Goal: Information Seeking & Learning: Check status

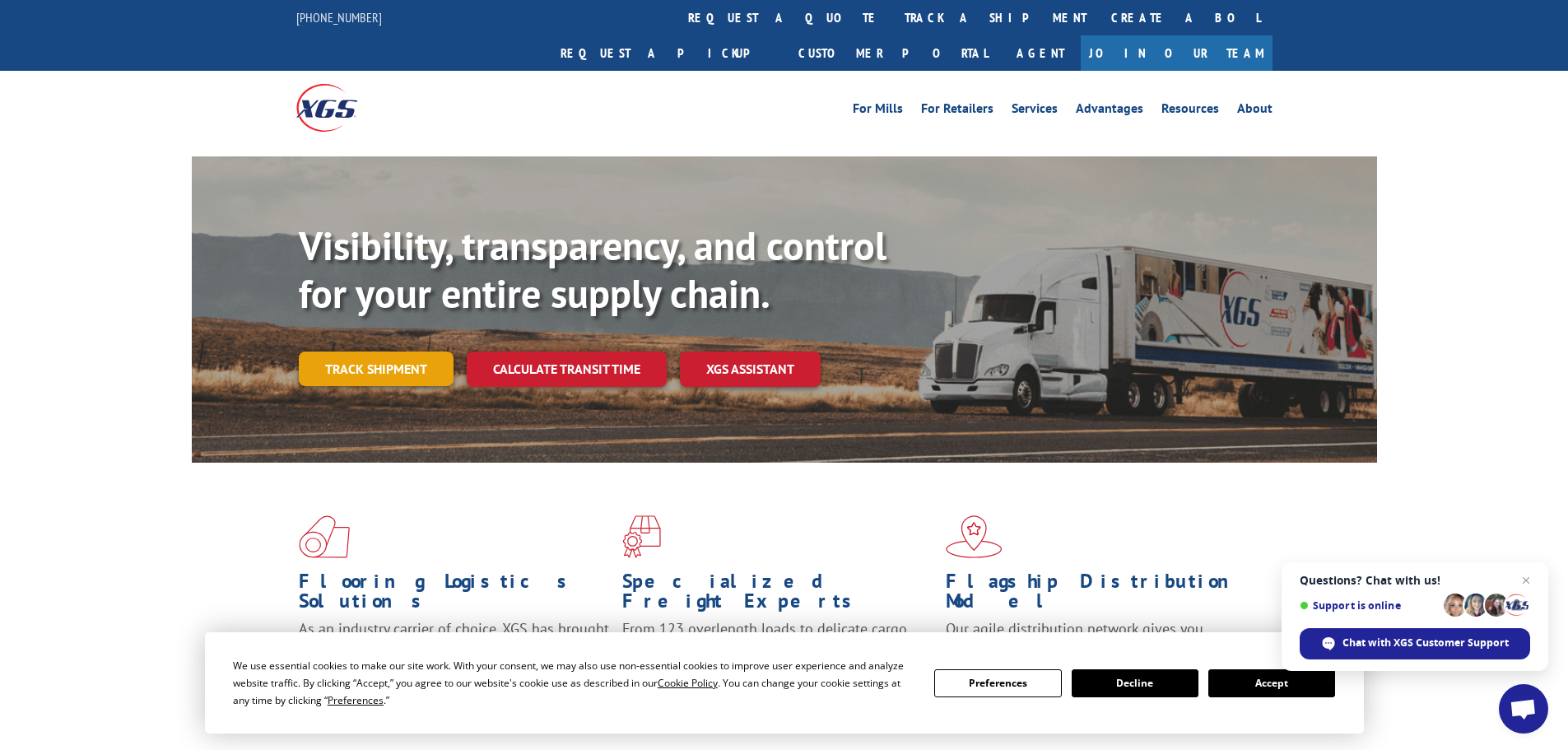
click at [367, 352] on link "Track shipment" at bounding box center [376, 369] width 154 height 34
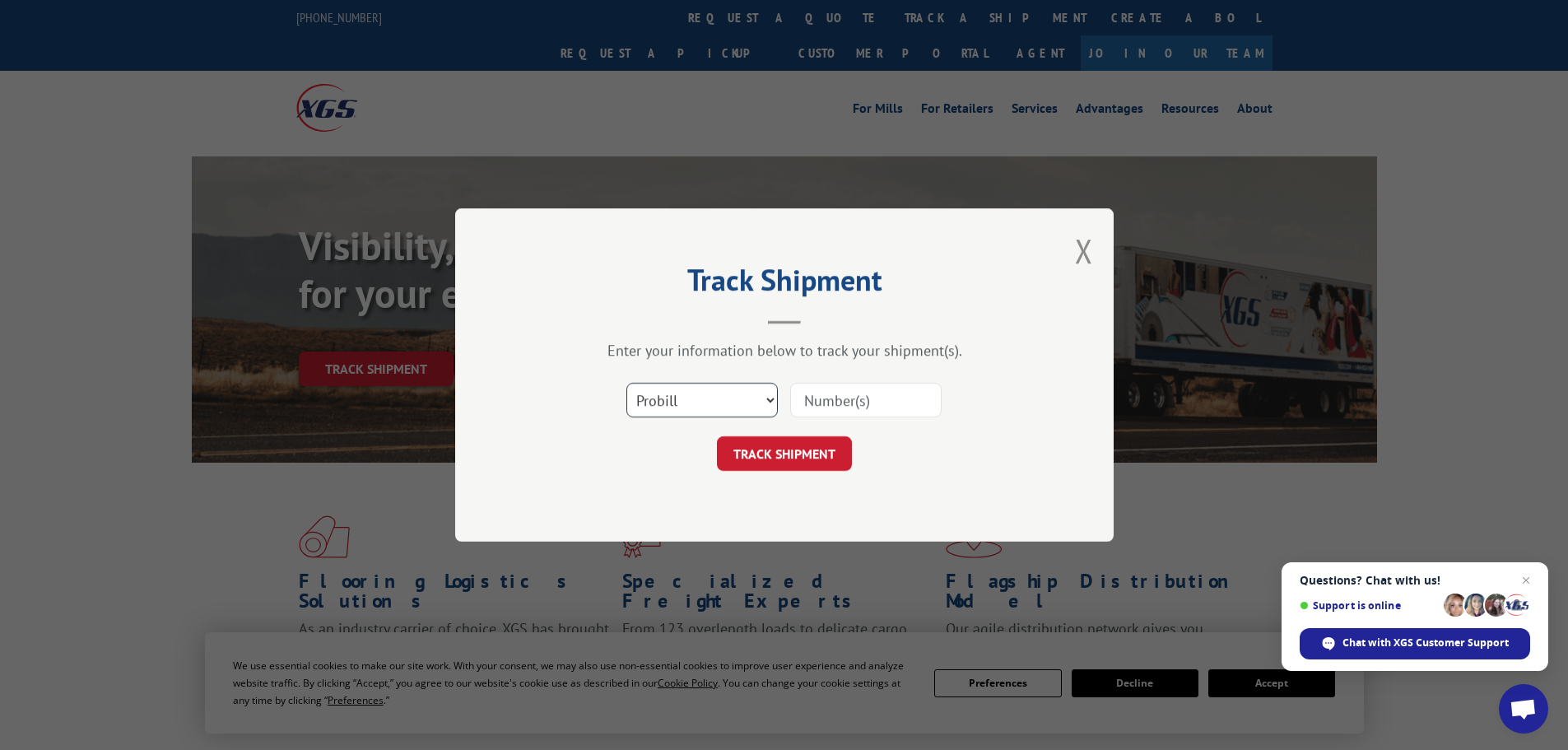
click at [634, 397] on select "Select category... Probill BOL PO" at bounding box center [703, 400] width 152 height 34
select select "po"
click at [627, 383] on select "Select category... Probill BOL PO" at bounding box center [703, 400] width 152 height 34
paste input "29521741"
type input "29521741"
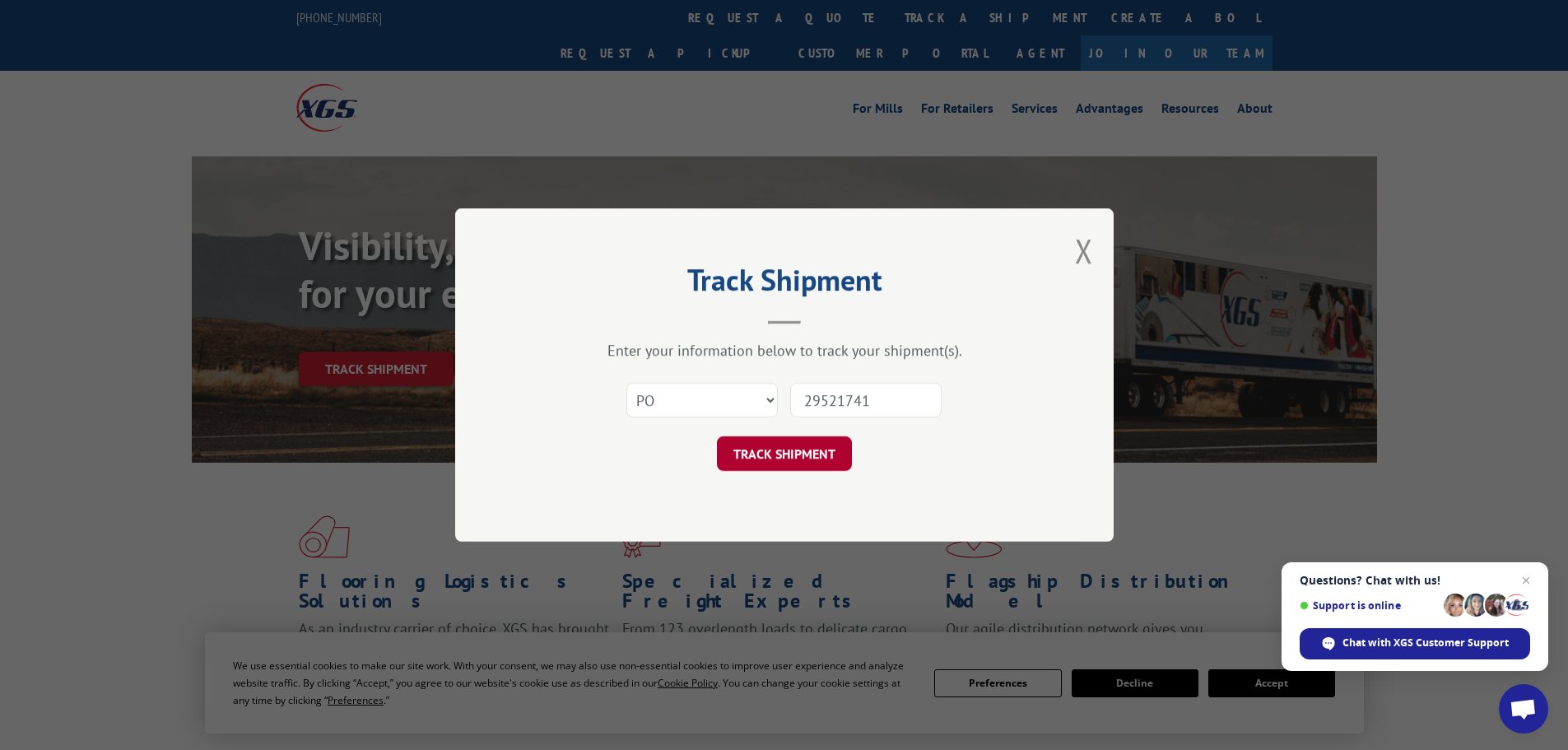
click at [778, 453] on button "TRACK SHIPMENT" at bounding box center [784, 454] width 135 height 34
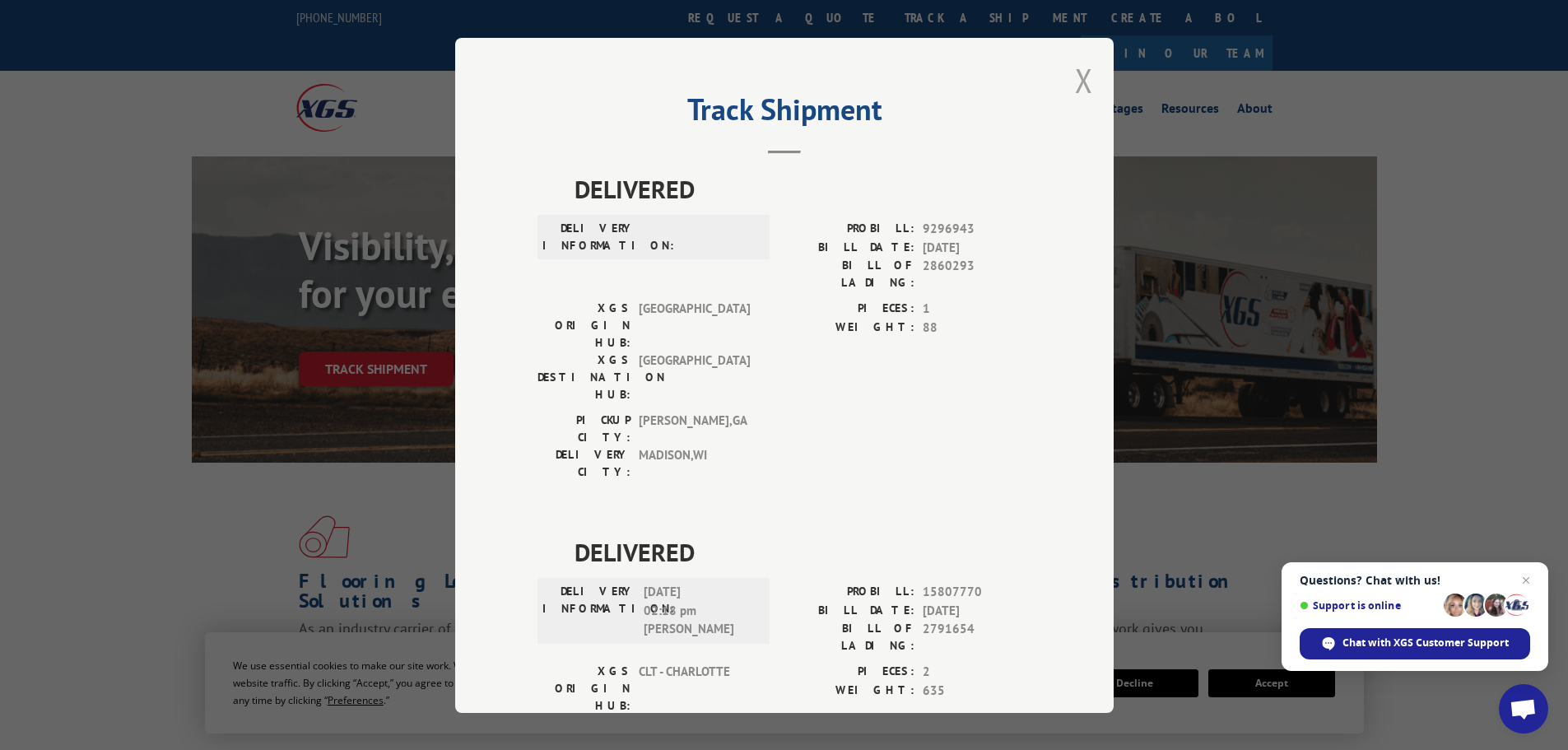
click at [1081, 87] on button "Close modal" at bounding box center [1084, 80] width 18 height 43
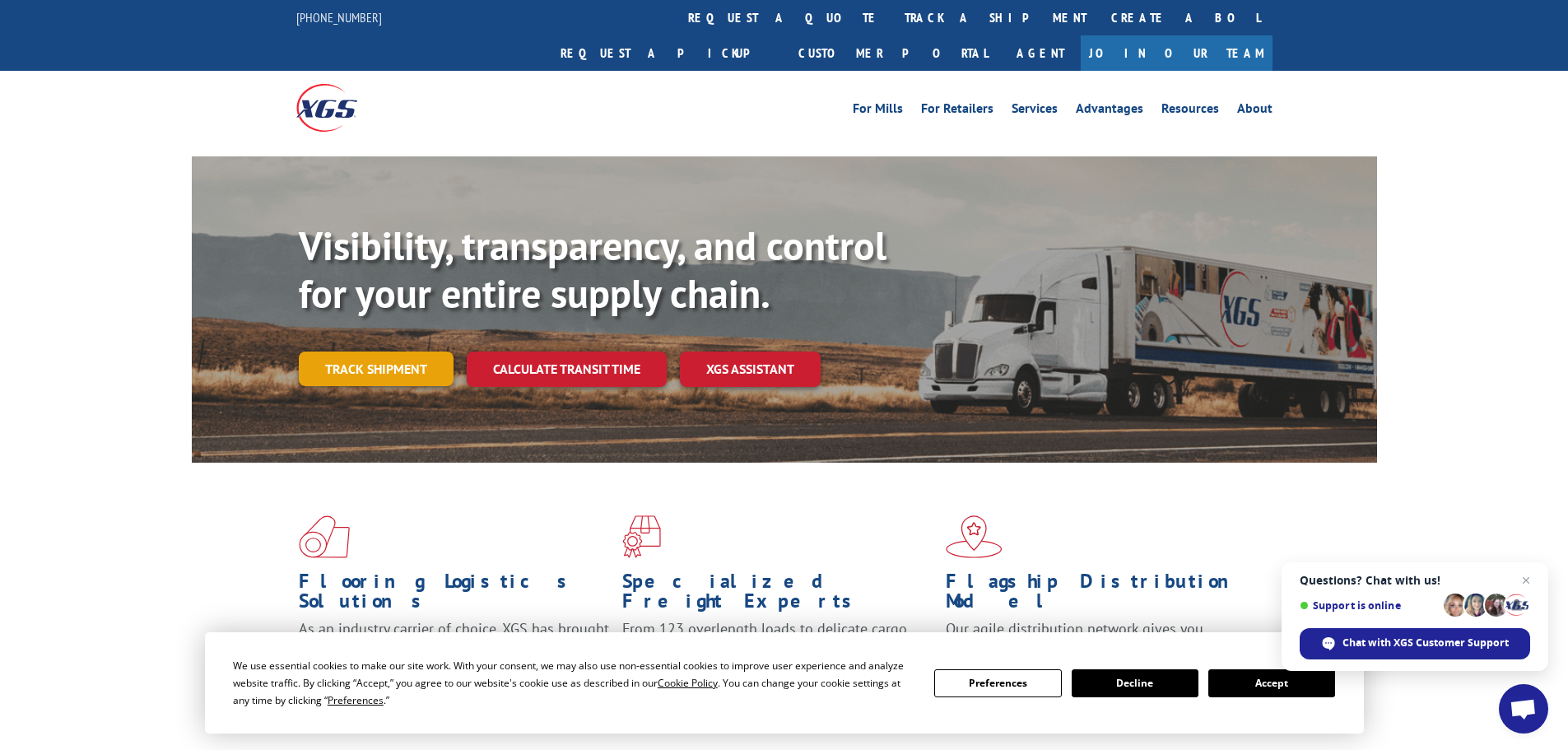
drag, startPoint x: 379, startPoint y: 336, endPoint x: 381, endPoint y: 306, distance: 30.1
click at [379, 352] on link "Track shipment" at bounding box center [376, 369] width 154 height 34
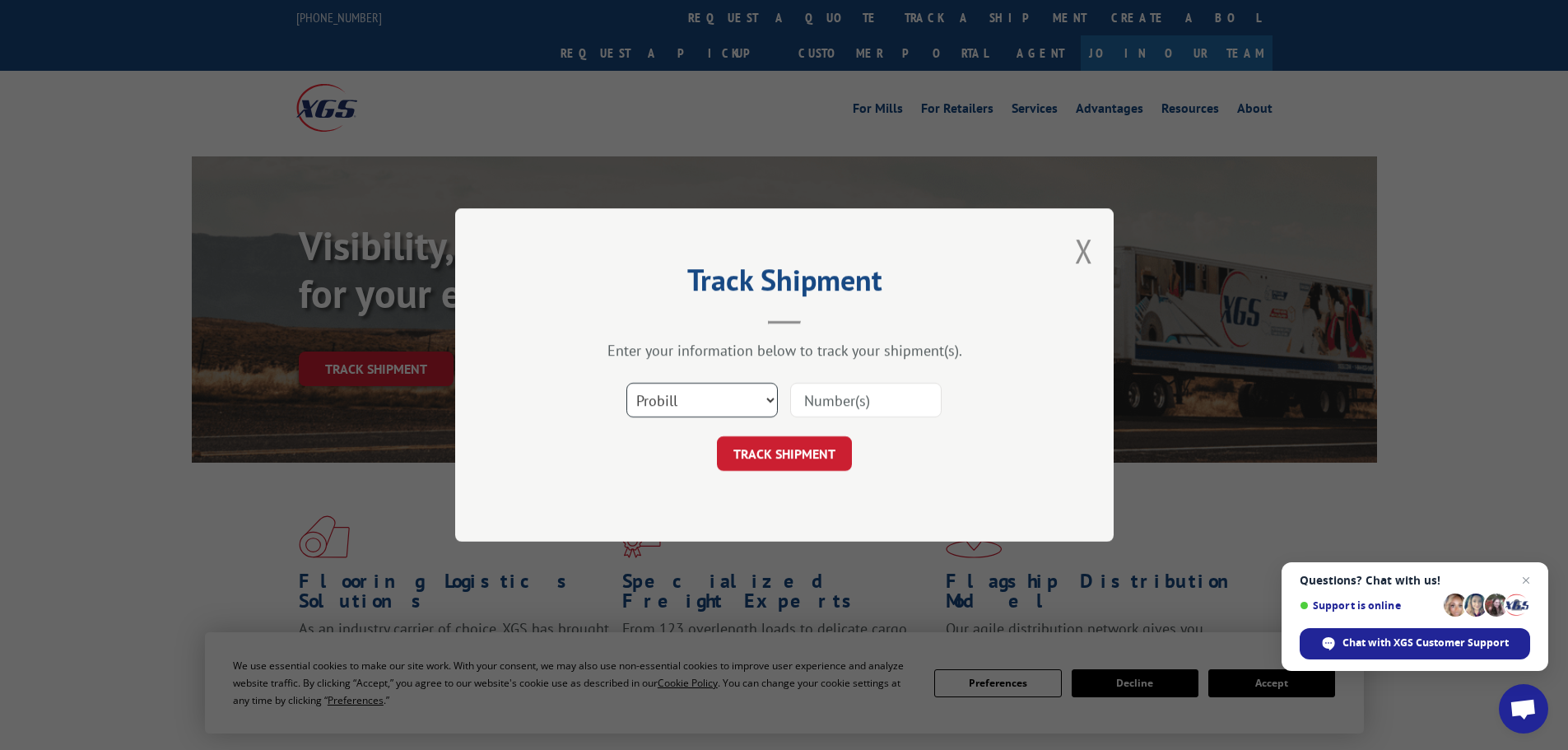
click at [660, 400] on select "Select category... Probill BOL PO" at bounding box center [703, 400] width 152 height 34
select select "po"
click at [627, 383] on select "Select category... Probill BOL PO" at bounding box center [703, 400] width 152 height 34
drag, startPoint x: 859, startPoint y: 402, endPoint x: 850, endPoint y: 404, distance: 9.2
paste input "29521703"
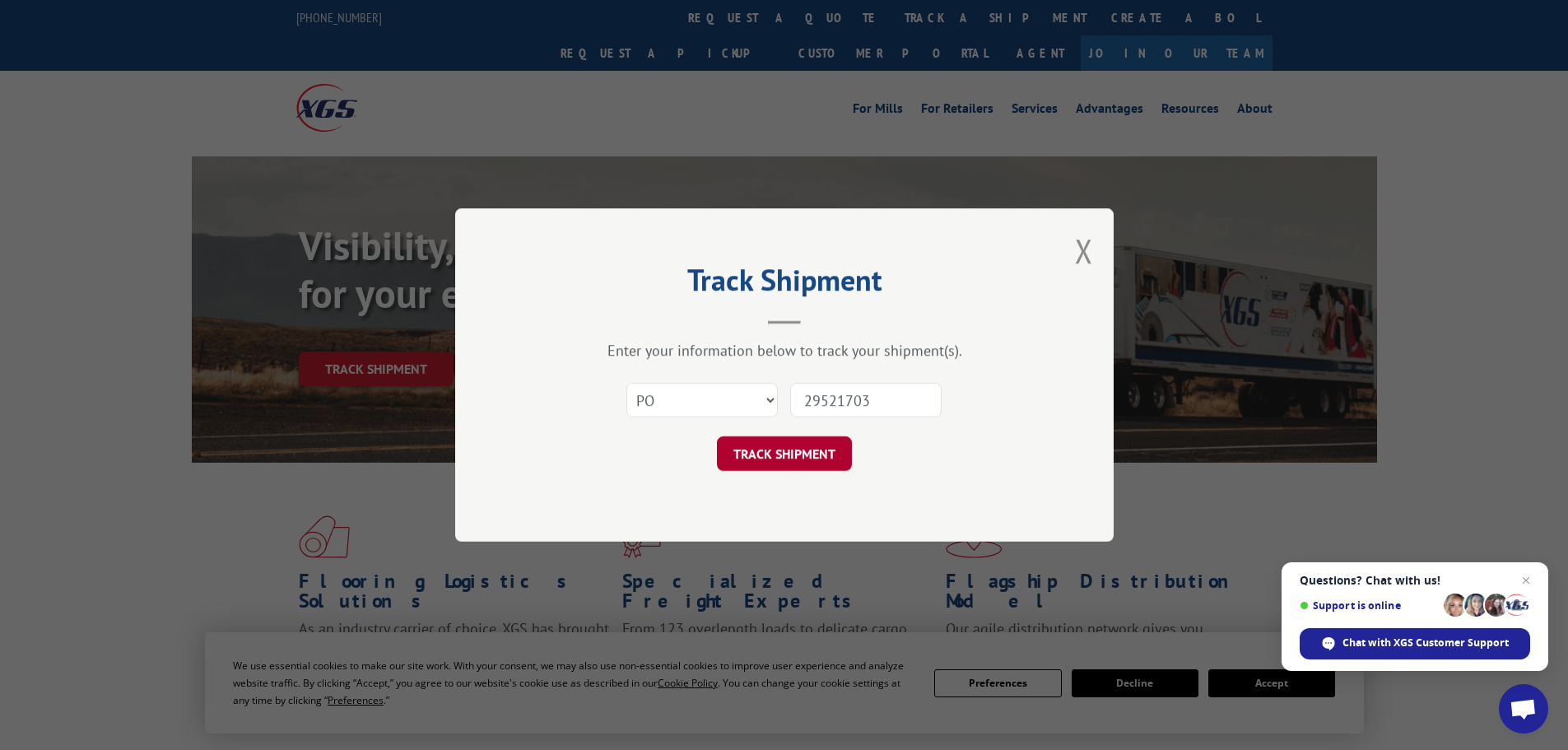
type input "29521703"
click at [778, 452] on button "TRACK SHIPMENT" at bounding box center [784, 454] width 135 height 34
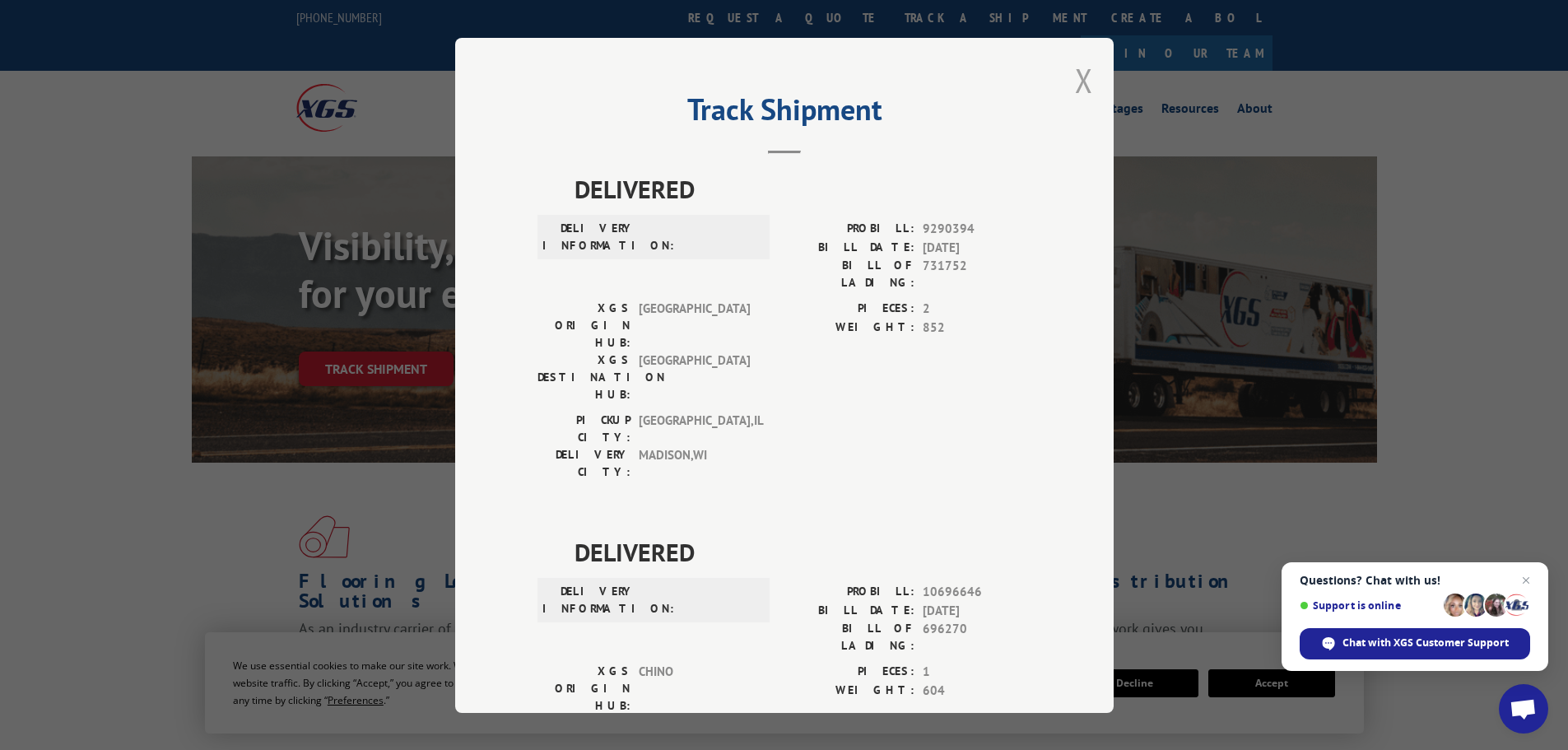
drag, startPoint x: 1074, startPoint y: 76, endPoint x: 1021, endPoint y: 5, distance: 88.6
click at [1075, 73] on button "Close modal" at bounding box center [1084, 80] width 18 height 43
